Goal: Check status

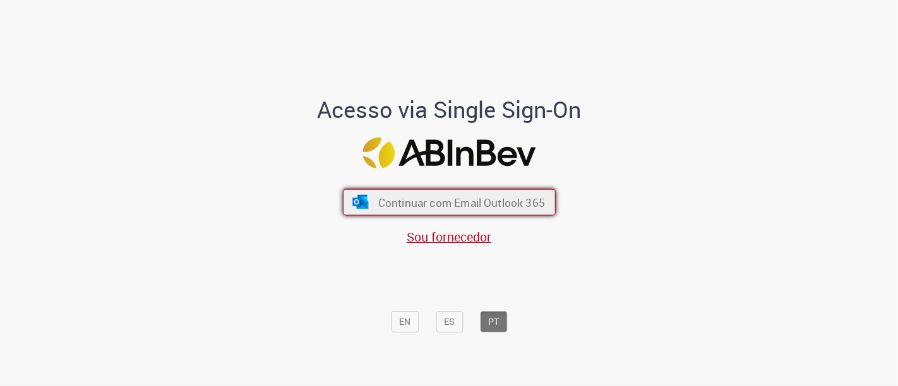
click at [494, 194] on button "Continuar com Email Outlook 365" at bounding box center [449, 202] width 213 height 27
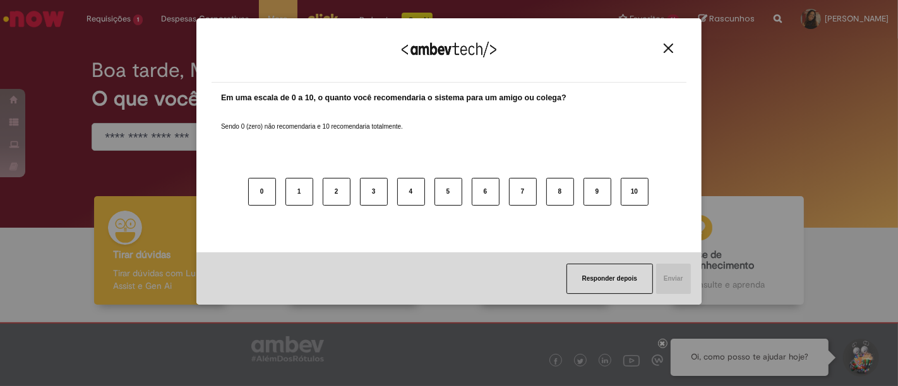
click at [671, 47] on img "Close" at bounding box center [668, 48] width 9 height 9
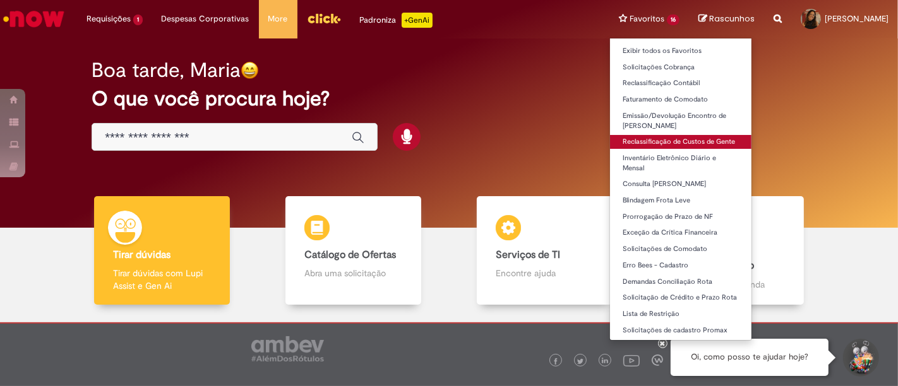
click at [618, 143] on link "Reclassificação de Custos de Gente" at bounding box center [680, 142] width 141 height 14
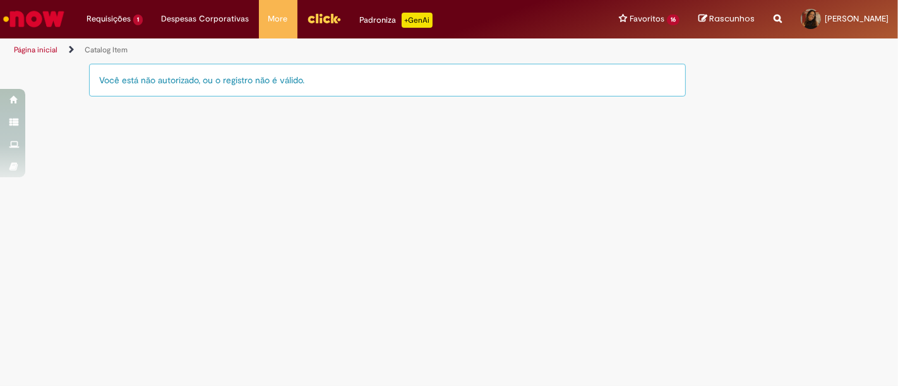
click at [409, 154] on main "Catalog Item LupiAssist +GenAI Digite a sua dúvida ou escolha uma opção a segui…" at bounding box center [449, 225] width 898 height 324
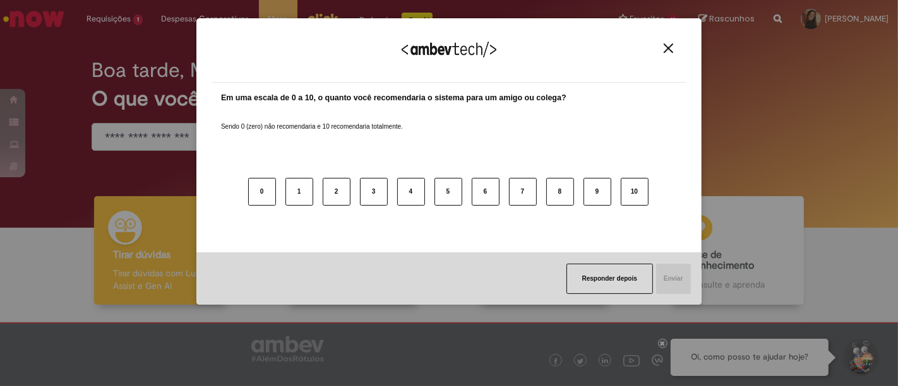
click at [665, 49] on img "Close" at bounding box center [668, 48] width 9 height 9
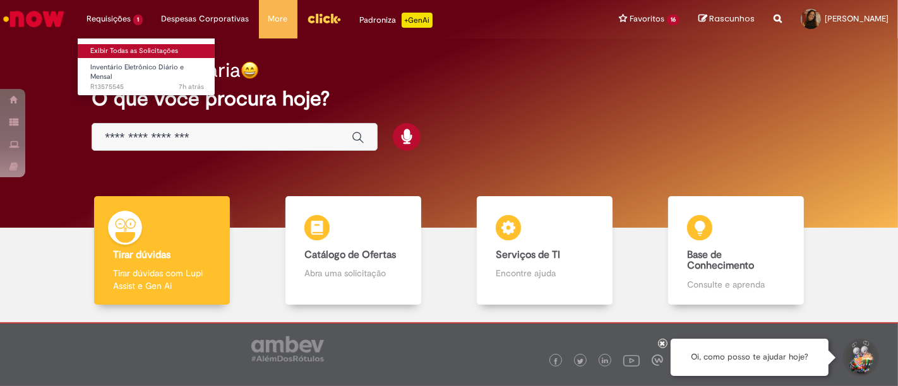
click at [127, 47] on link "Exibir Todas as Solicitações" at bounding box center [147, 51] width 139 height 14
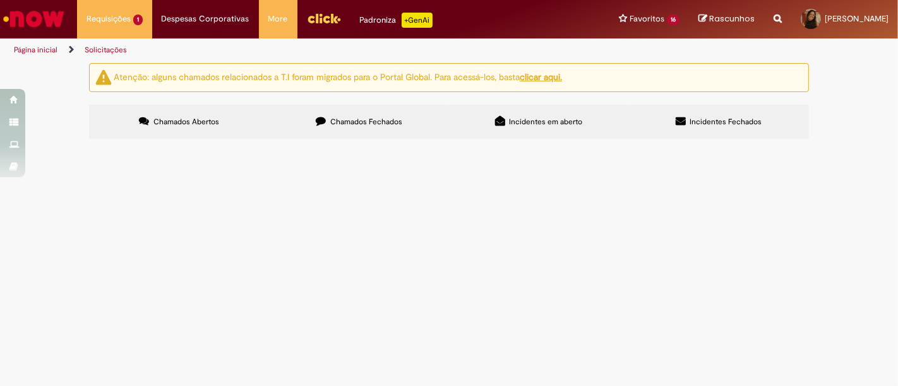
click at [367, 120] on span "Chamados Fechados" at bounding box center [366, 122] width 72 height 10
click at [0, 0] on link "2" at bounding box center [0, 0] width 0 height 0
click at [0, 0] on span "Expirado" at bounding box center [0, 0] width 0 height 0
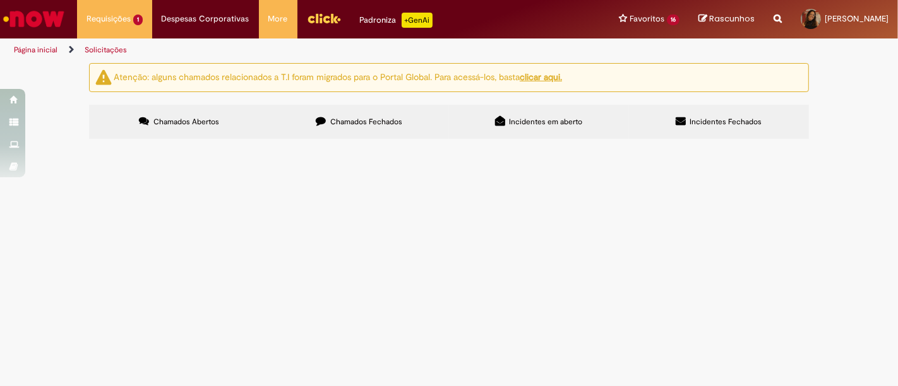
click at [0, 0] on img "recolher o estado da solicitação" at bounding box center [0, 0] width 0 height 0
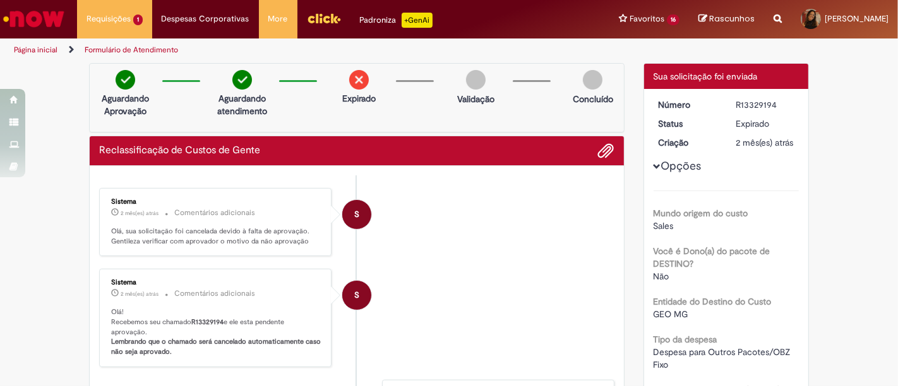
click at [353, 78] on img at bounding box center [359, 80] width 20 height 20
